Goal: Transaction & Acquisition: Purchase product/service

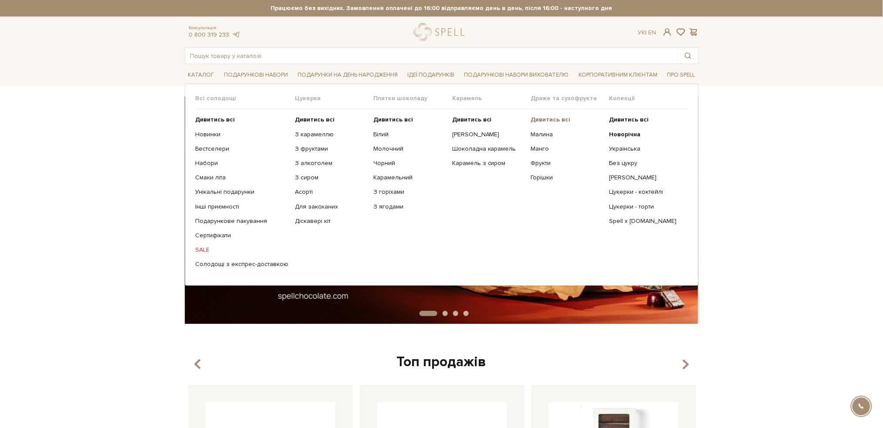
click at [541, 117] on b "Дивитись всі" at bounding box center [551, 119] width 40 height 7
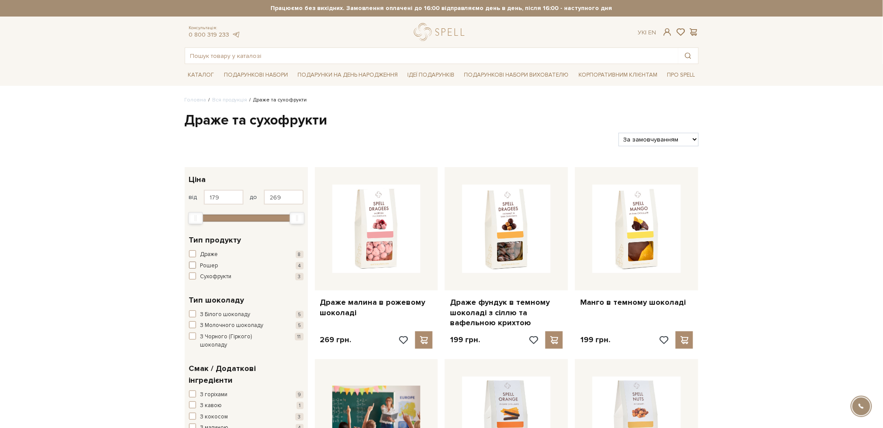
click at [193, 266] on span "button" at bounding box center [192, 265] width 7 height 7
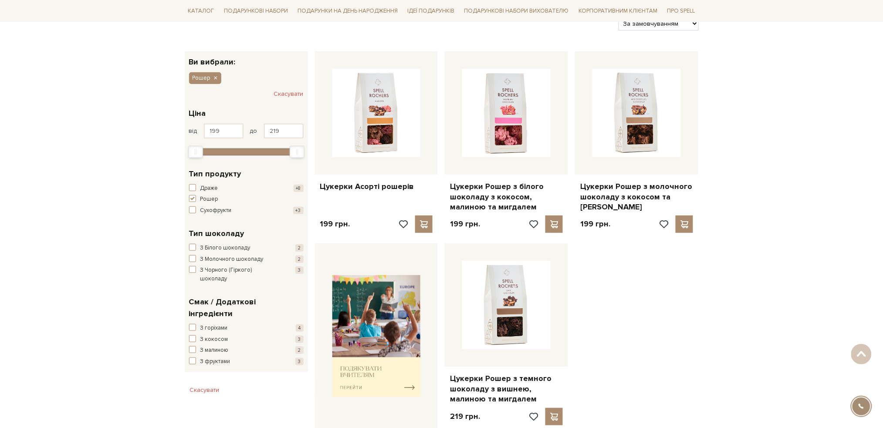
scroll to position [174, 0]
